Goal: Check status

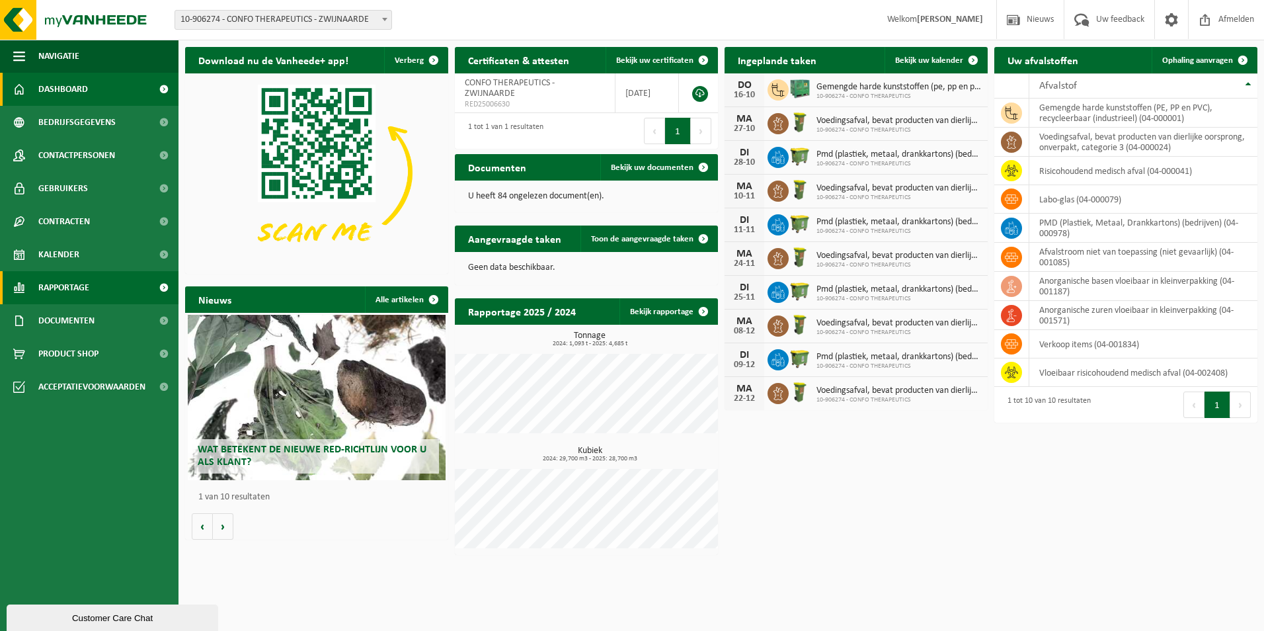
click at [91, 292] on link "Rapportage" at bounding box center [89, 287] width 178 height 33
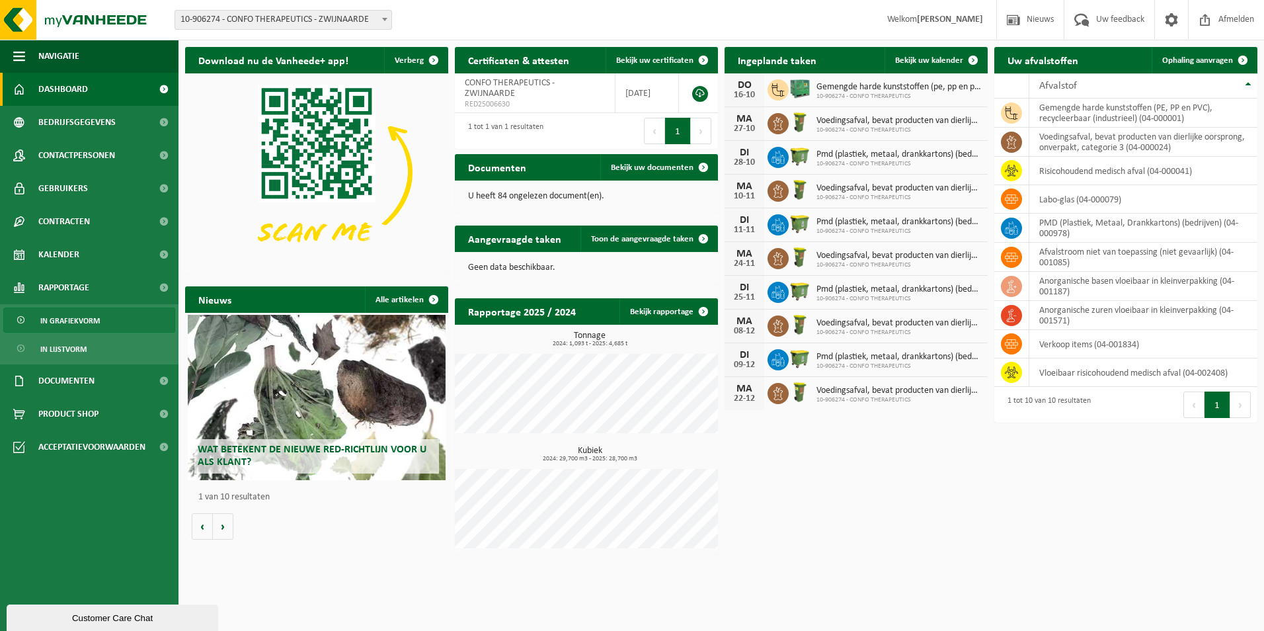
click at [85, 317] on span "In grafiekvorm" at bounding box center [69, 320] width 59 height 25
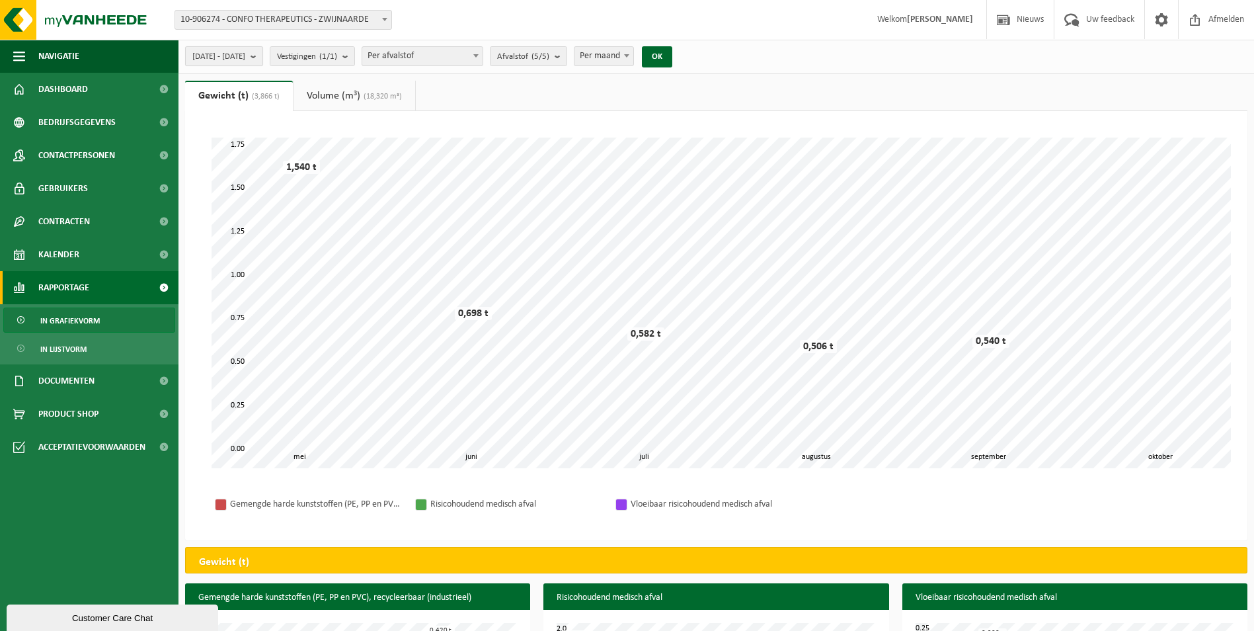
click at [262, 54] on b "submit" at bounding box center [257, 56] width 12 height 19
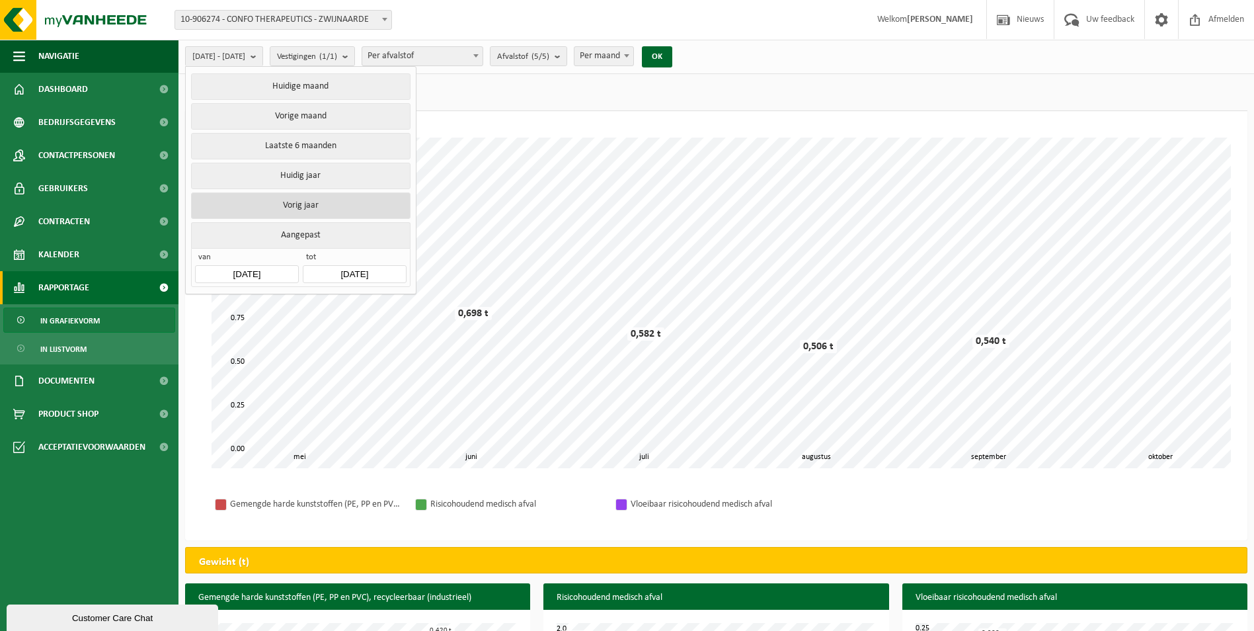
click at [293, 204] on button "Vorig jaar" at bounding box center [300, 205] width 219 height 26
